Goal: Task Accomplishment & Management: Manage account settings

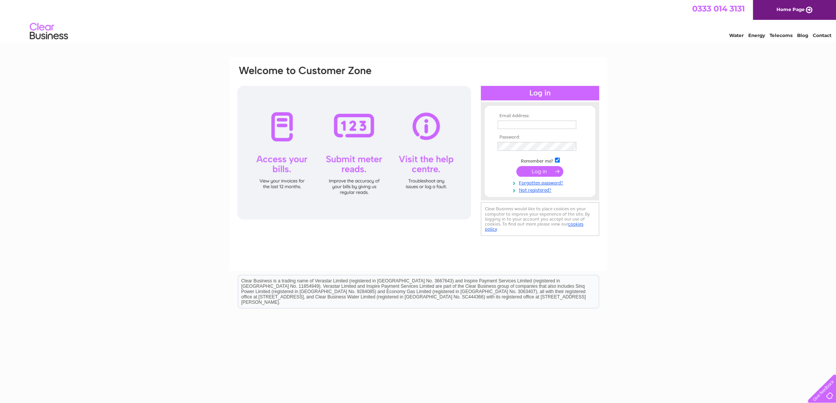
click at [544, 117] on th "Email Address:" at bounding box center [540, 115] width 88 height 5
click at [543, 123] on input "text" at bounding box center [536, 125] width 79 height 8
type input "abby.easterbrook@icloud.com"
click at [530, 185] on link "Forgotten password?" at bounding box center [540, 182] width 87 height 7
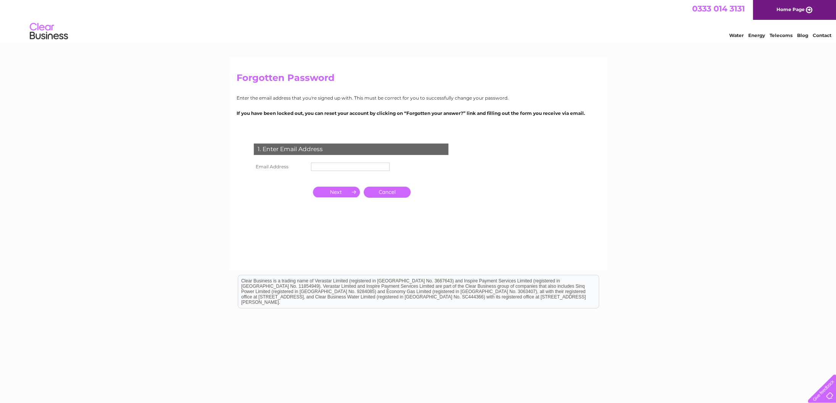
click at [362, 167] on input "text" at bounding box center [350, 167] width 79 height 8
click at [332, 190] on input "button" at bounding box center [336, 192] width 47 height 11
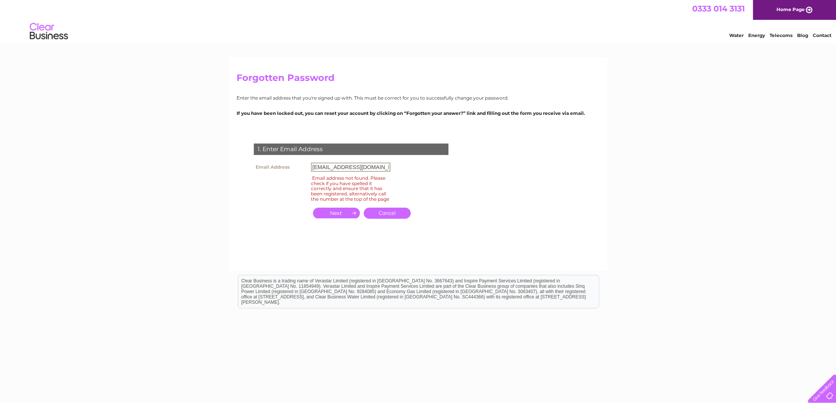
click at [389, 168] on input "abby.easterbrook@icloud.com" at bounding box center [350, 167] width 79 height 9
type input "a"
type input "info@philiplloydjewellers.co.uk"
click at [344, 218] on input "button" at bounding box center [336, 213] width 47 height 11
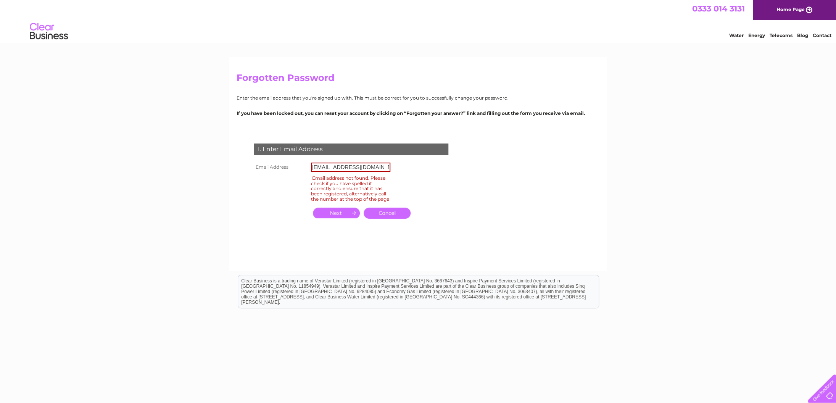
click at [318, 166] on input "info@philiplloydjewellers.co.uk" at bounding box center [350, 167] width 79 height 9
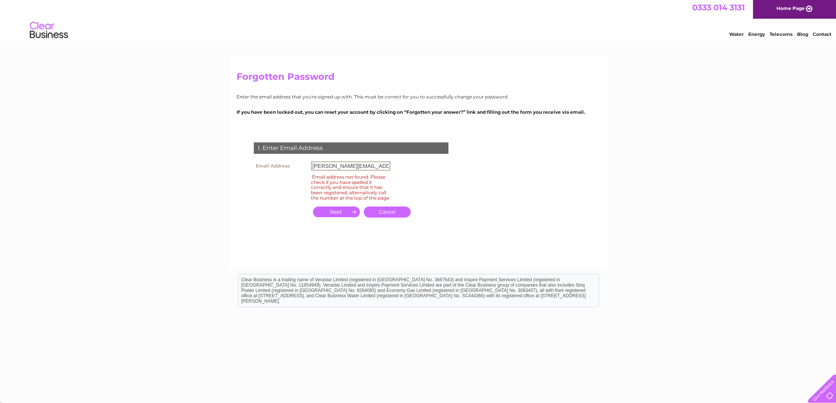
click at [336, 217] on input "button" at bounding box center [336, 211] width 47 height 11
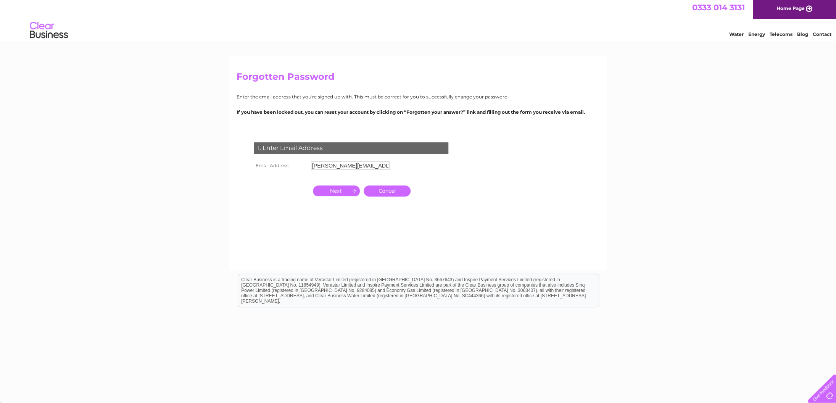
scroll to position [0, 0]
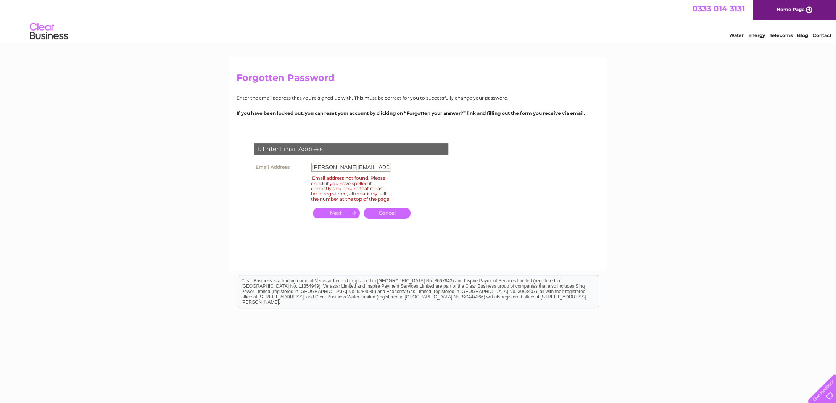
drag, startPoint x: 352, startPoint y: 167, endPoint x: 287, endPoint y: 164, distance: 64.9
click at [311, 164] on input "raymond.lloyd7@ntlworld.com" at bounding box center [350, 167] width 79 height 9
type input "[PERSON_NAME][EMAIL_ADDRESS][DOMAIN_NAME]"
click at [332, 217] on input "button" at bounding box center [336, 213] width 47 height 11
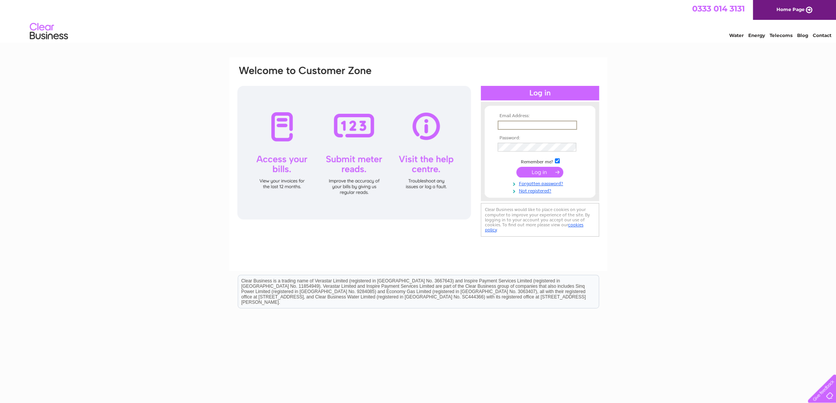
click at [551, 123] on input "text" at bounding box center [536, 125] width 79 height 9
type input "[PERSON_NAME][EMAIL_ADDRESS][DOMAIN_NAME]"
click at [540, 171] on input "submit" at bounding box center [539, 172] width 47 height 11
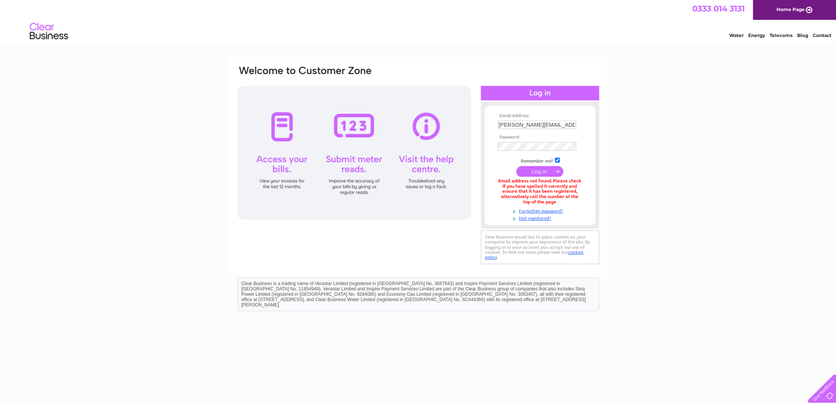
scroll to position [4, 0]
